Goal: Task Accomplishment & Management: Manage account settings

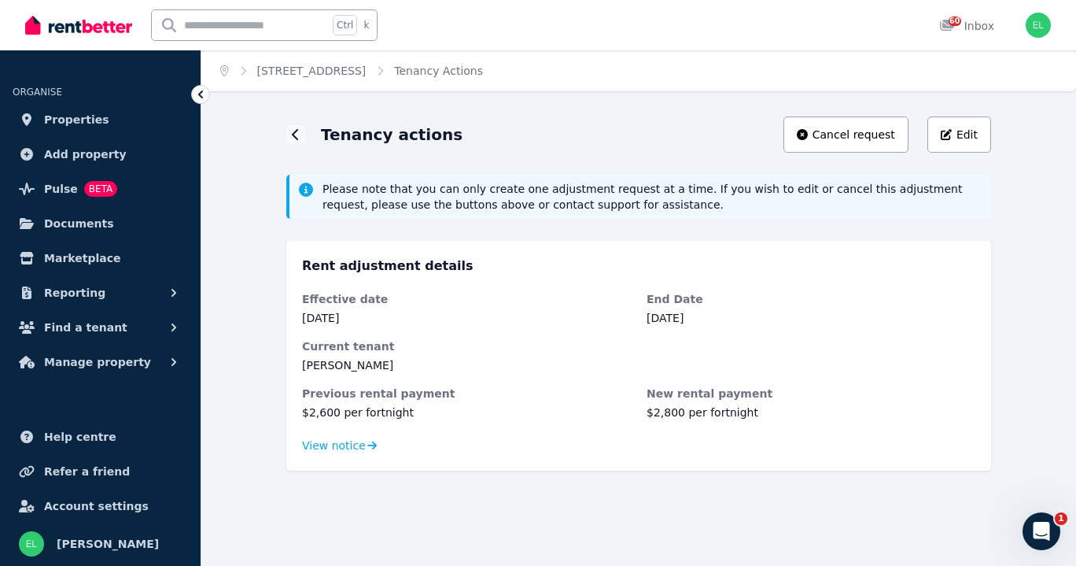
click at [79, 116] on span "Properties" at bounding box center [76, 119] width 65 height 19
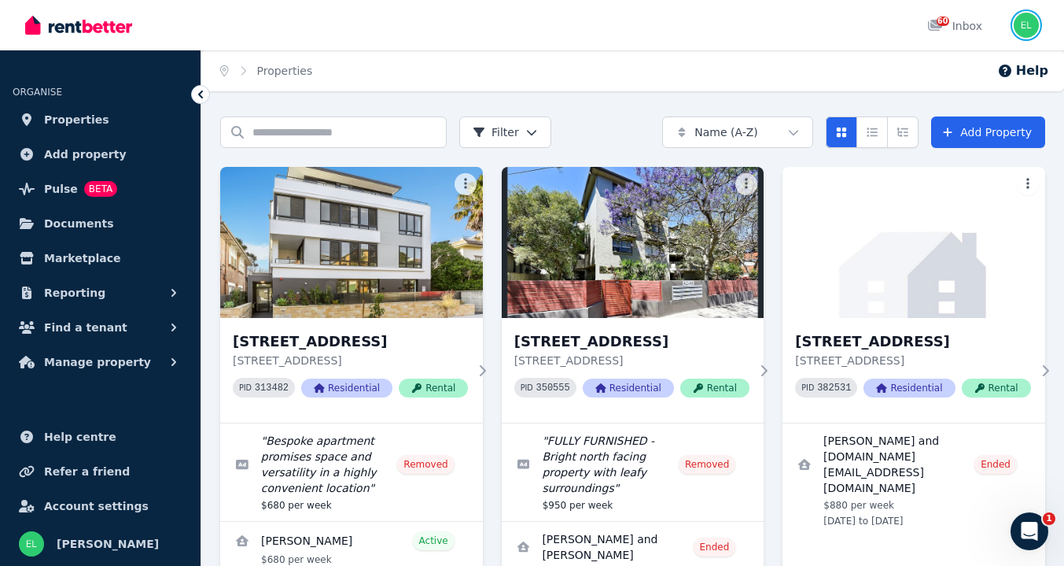
click at [1024, 25] on img "button" at bounding box center [1026, 25] width 25 height 25
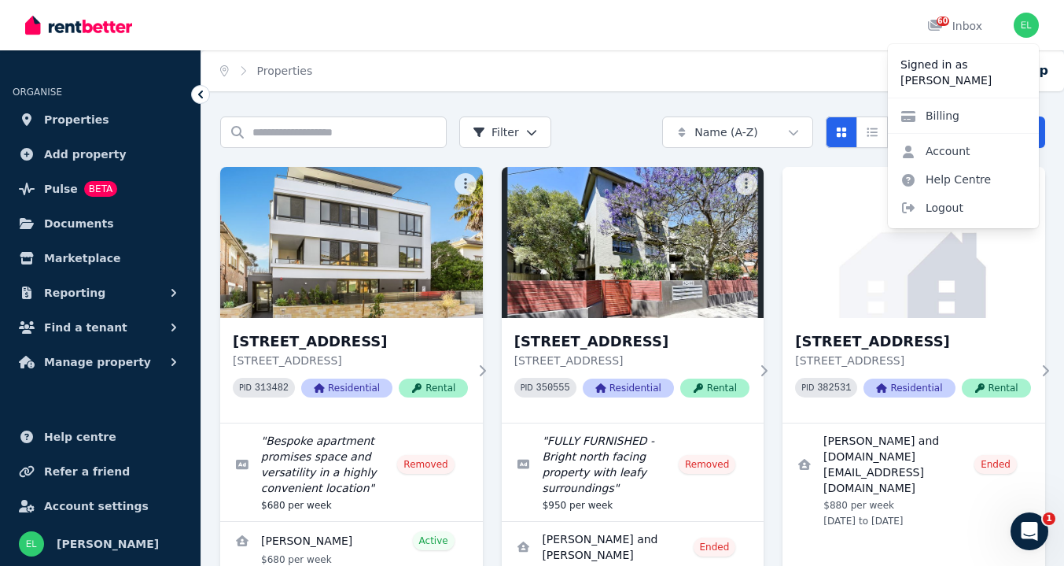
click at [950, 156] on link "Account" at bounding box center [935, 151] width 95 height 28
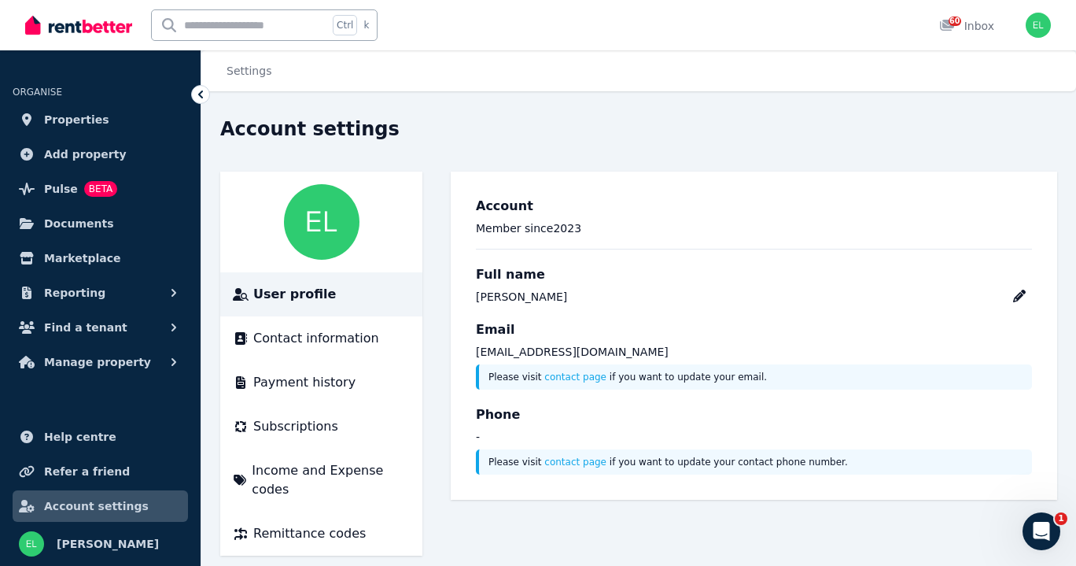
click at [301, 421] on span "Subscriptions" at bounding box center [295, 426] width 85 height 19
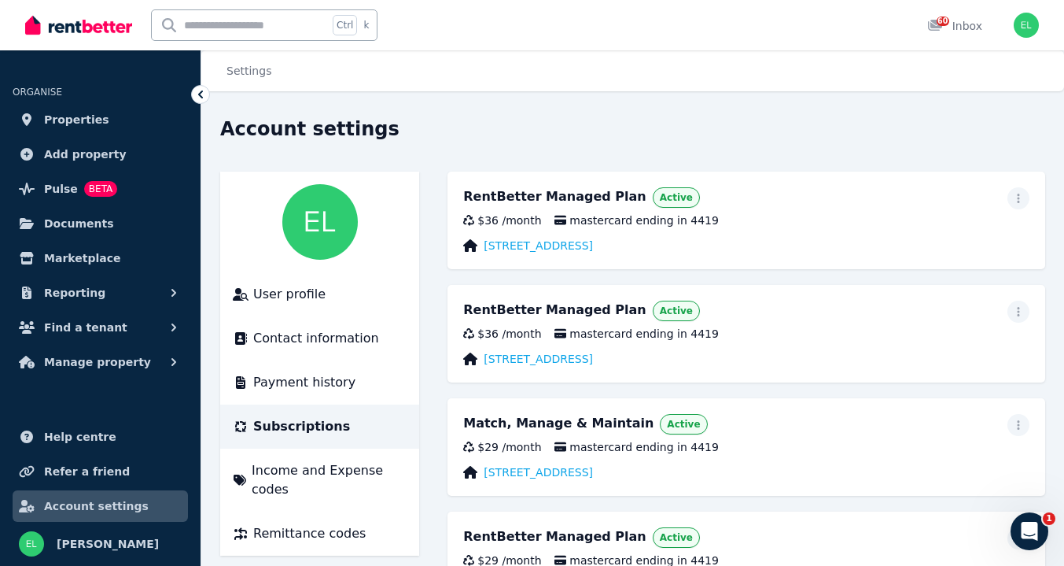
click at [660, 197] on span "Active" at bounding box center [676, 197] width 33 height 13
click at [593, 246] on link "[STREET_ADDRESS]" at bounding box center [538, 246] width 109 height 16
click at [1020, 200] on icon "button" at bounding box center [1018, 198] width 13 height 11
click at [930, 282] on span "Cancel plan" at bounding box center [948, 291] width 138 height 19
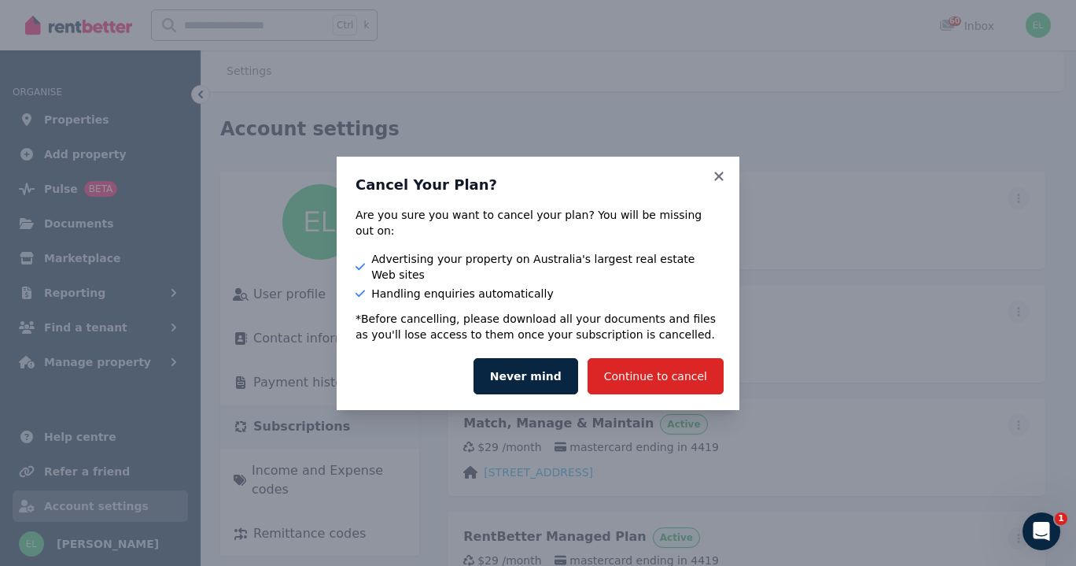
drag, startPoint x: 664, startPoint y: 363, endPoint x: 808, endPoint y: 349, distance: 144.6
click at [808, 349] on div "Cancel Your Plan? Are you sure you want to cancel your plan? You will be missin…" at bounding box center [538, 283] width 1076 height 566
drag, startPoint x: 720, startPoint y: 193, endPoint x: 785, endPoint y: 81, distance: 129.4
click at [785, 81] on div "Cancel Your Plan? Are you sure you want to cancel your plan? You will be missin…" at bounding box center [538, 283] width 1076 height 566
click at [720, 183] on icon at bounding box center [719, 176] width 16 height 14
